Goal: Communication & Community: Participate in discussion

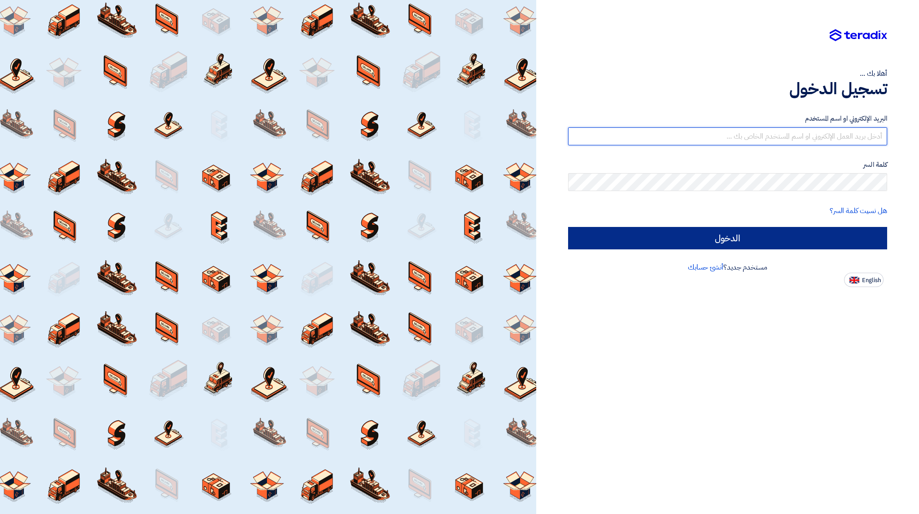
type input "[EMAIL_ADDRESS][DOMAIN_NAME]"
click at [682, 236] on input "الدخول" at bounding box center [727, 238] width 319 height 22
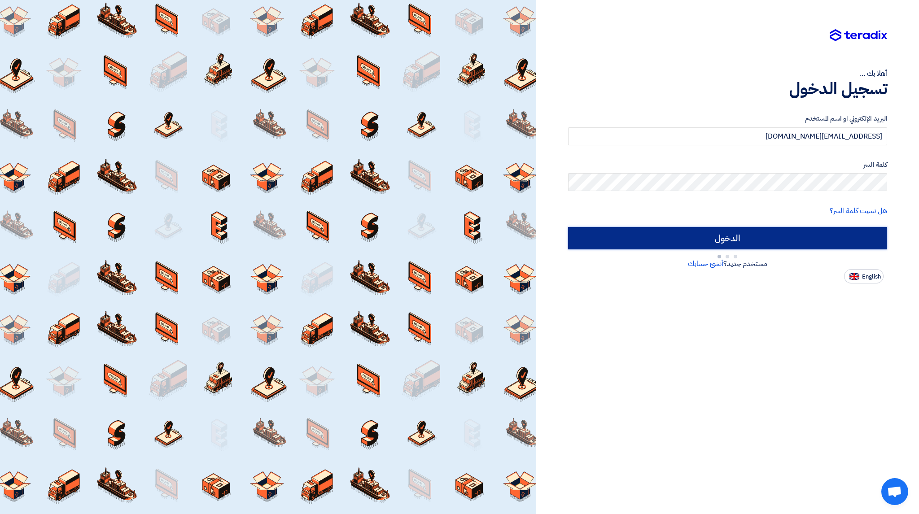
drag, startPoint x: 673, startPoint y: 240, endPoint x: 654, endPoint y: 210, distance: 35.3
click at [673, 240] on input "الدخول" at bounding box center [727, 238] width 319 height 22
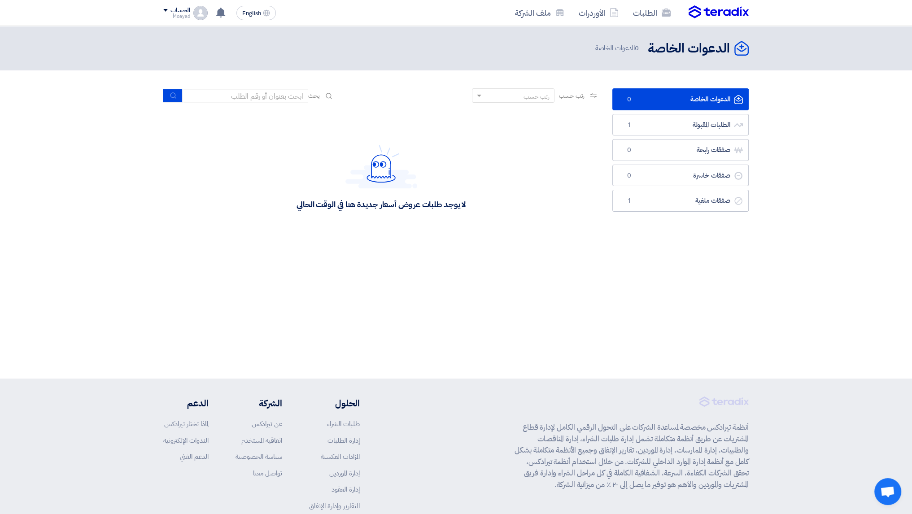
click at [646, 137] on ul "الدعوات الخاصة الدعوات الخاصة 0 الطلبات المقبولة الطلبات المقبولة 1 صفقات رابحة…" at bounding box center [680, 149] width 136 height 123
click at [649, 127] on link "الطلبات المقبولة الطلبات المقبولة 1" at bounding box center [680, 125] width 136 height 22
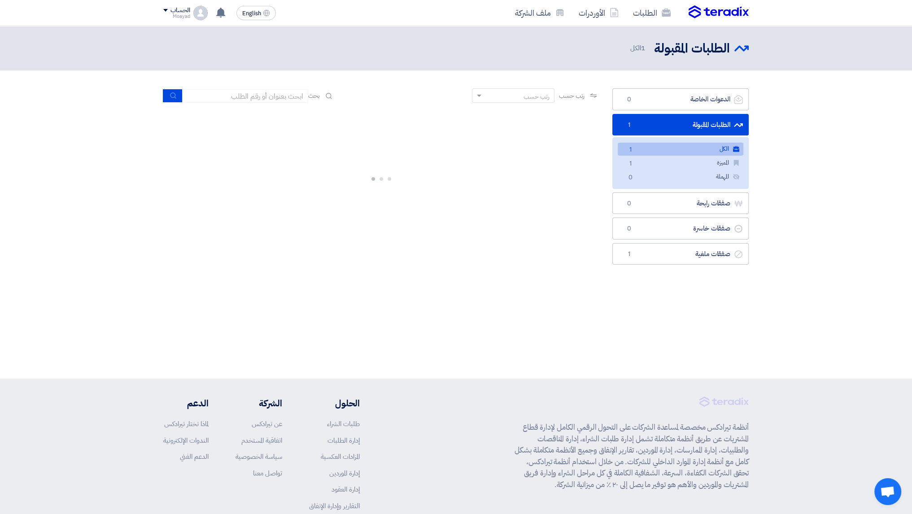
click at [661, 149] on link "الكل الكل 1" at bounding box center [681, 149] width 126 height 13
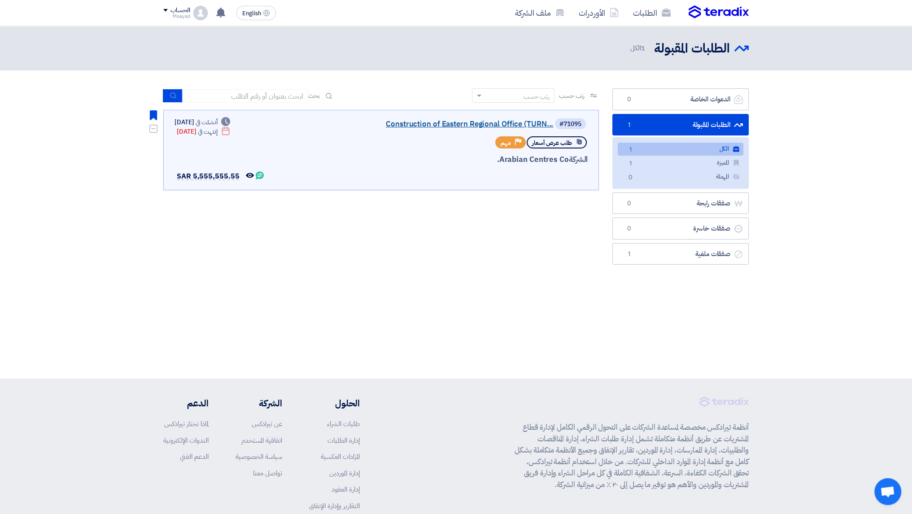
click at [475, 125] on link "Construction of Eastern Regional Office (TURN..." at bounding box center [463, 124] width 179 height 8
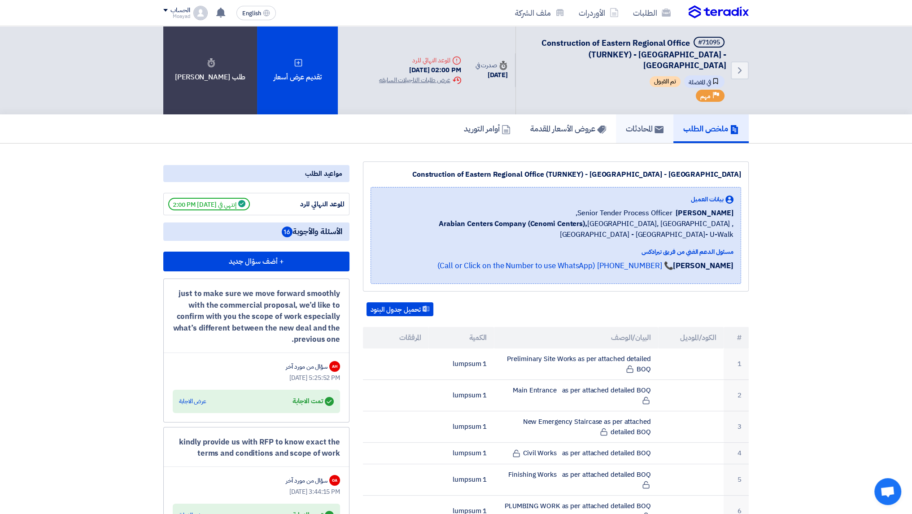
click at [627, 130] on link "المحادثات" at bounding box center [644, 128] width 57 height 29
